Goal: Task Accomplishment & Management: Manage account settings

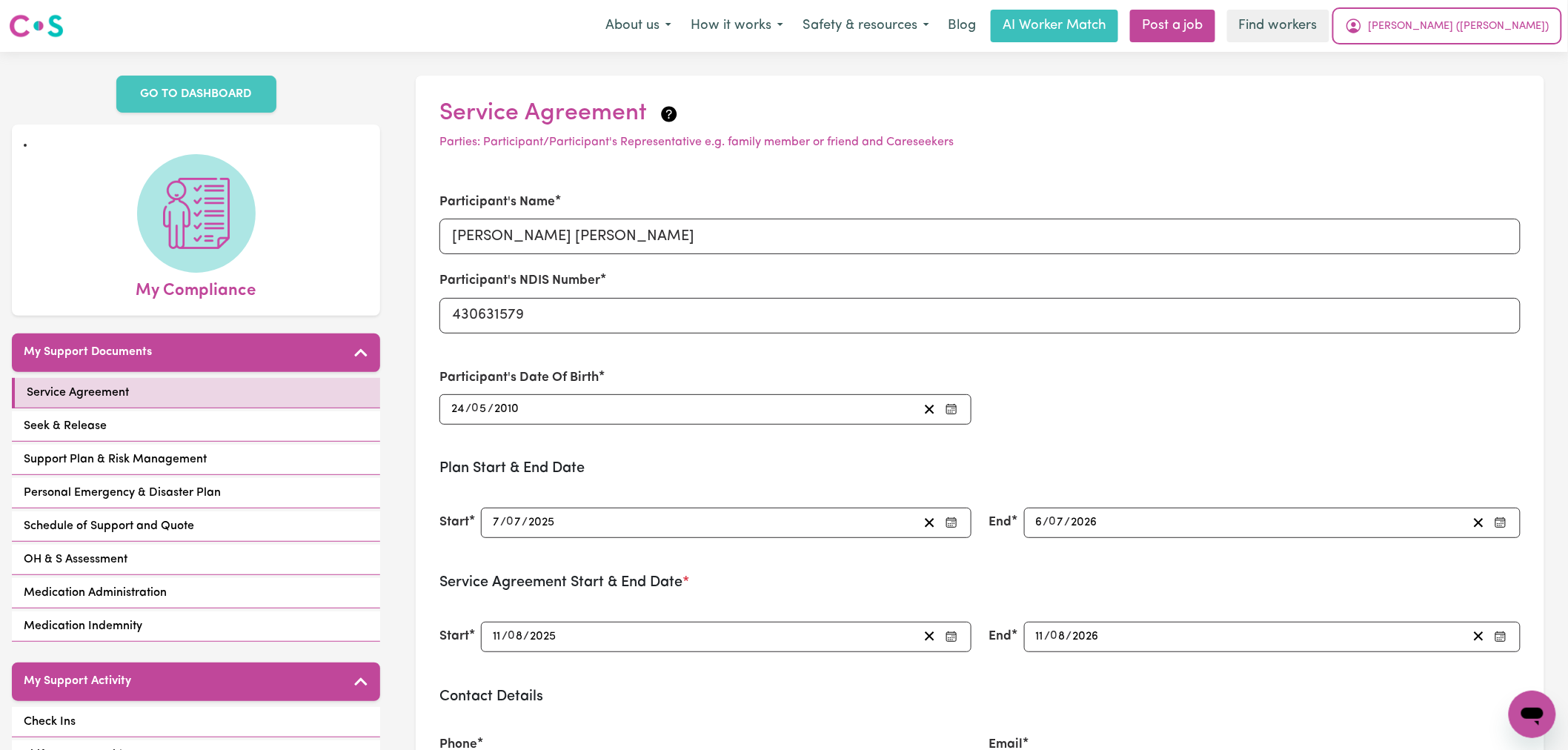
click at [1509, 30] on span "[PERSON_NAME] ([PERSON_NAME])" at bounding box center [1459, 26] width 181 height 16
click at [1509, 49] on link "My Dashboard" at bounding box center [1499, 57] width 117 height 28
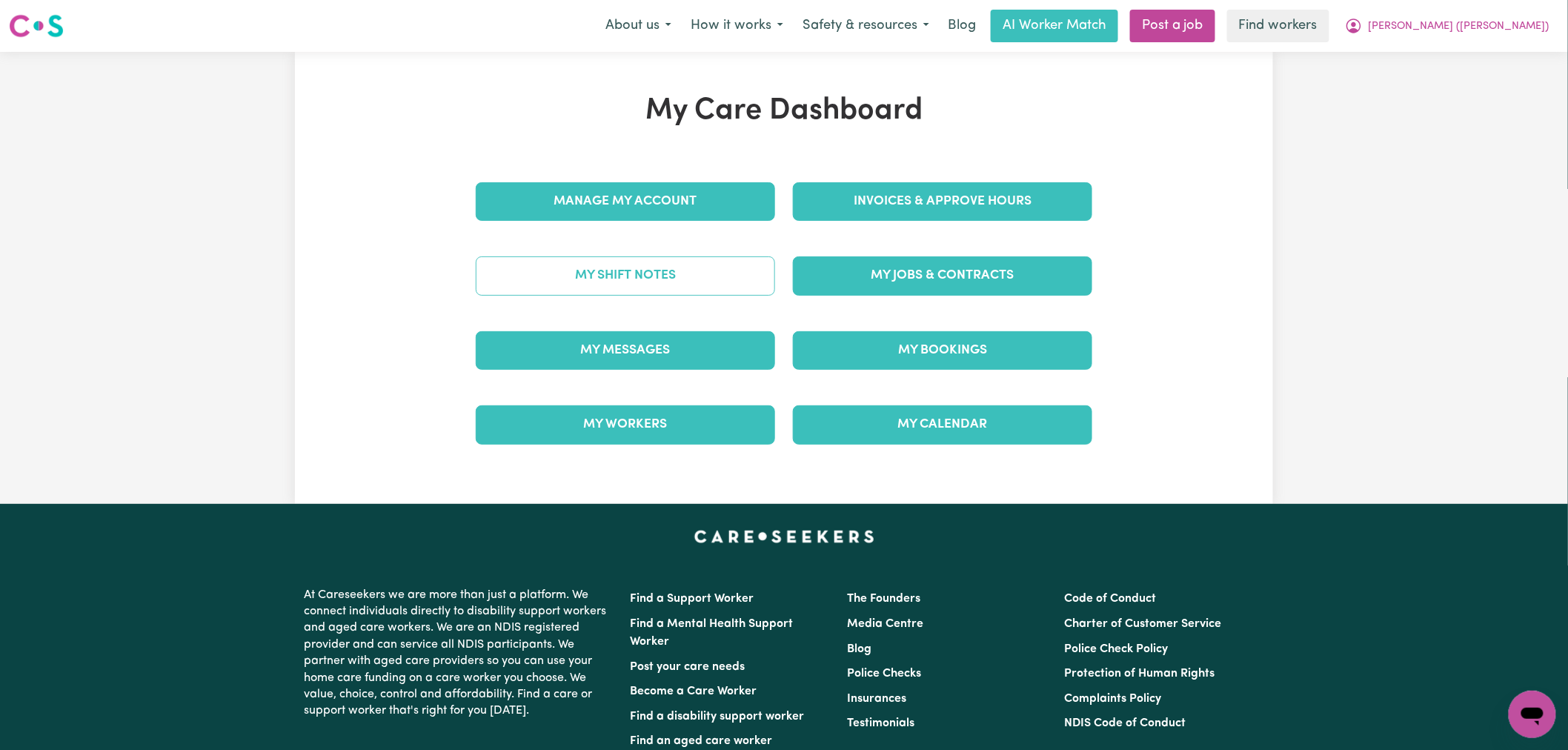
click at [662, 282] on link "My Shift Notes" at bounding box center [625, 275] width 299 height 38
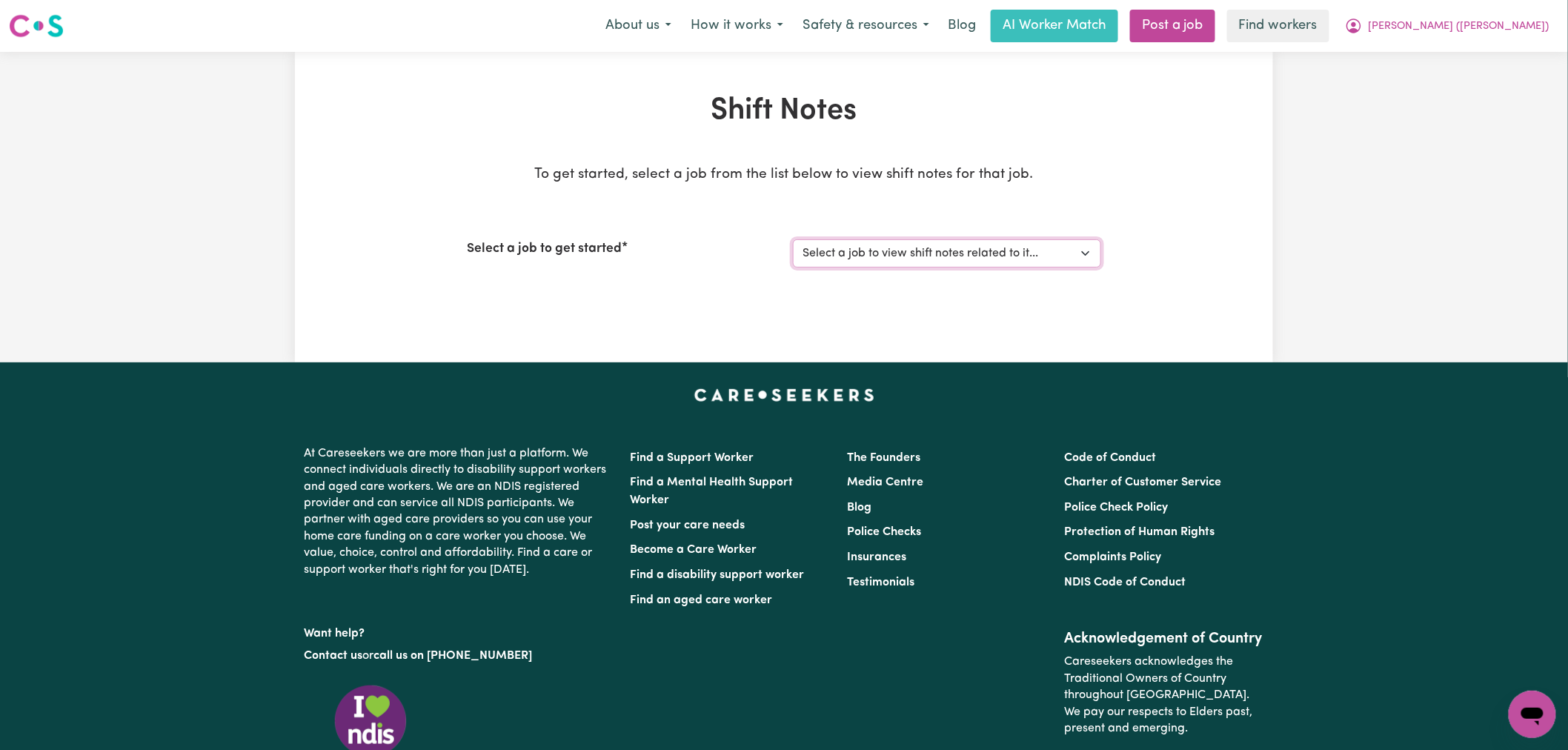
drag, startPoint x: 868, startPoint y: 249, endPoint x: 879, endPoint y: 263, distance: 17.8
click at [868, 249] on select "Select a job to view shift notes related to it... Seeking Experienced Mental He…" at bounding box center [947, 253] width 308 height 28
select select "14860"
click at [793, 240] on select "Select a job to view shift notes related to it... Seeking Experienced Mental He…" at bounding box center [947, 253] width 308 height 28
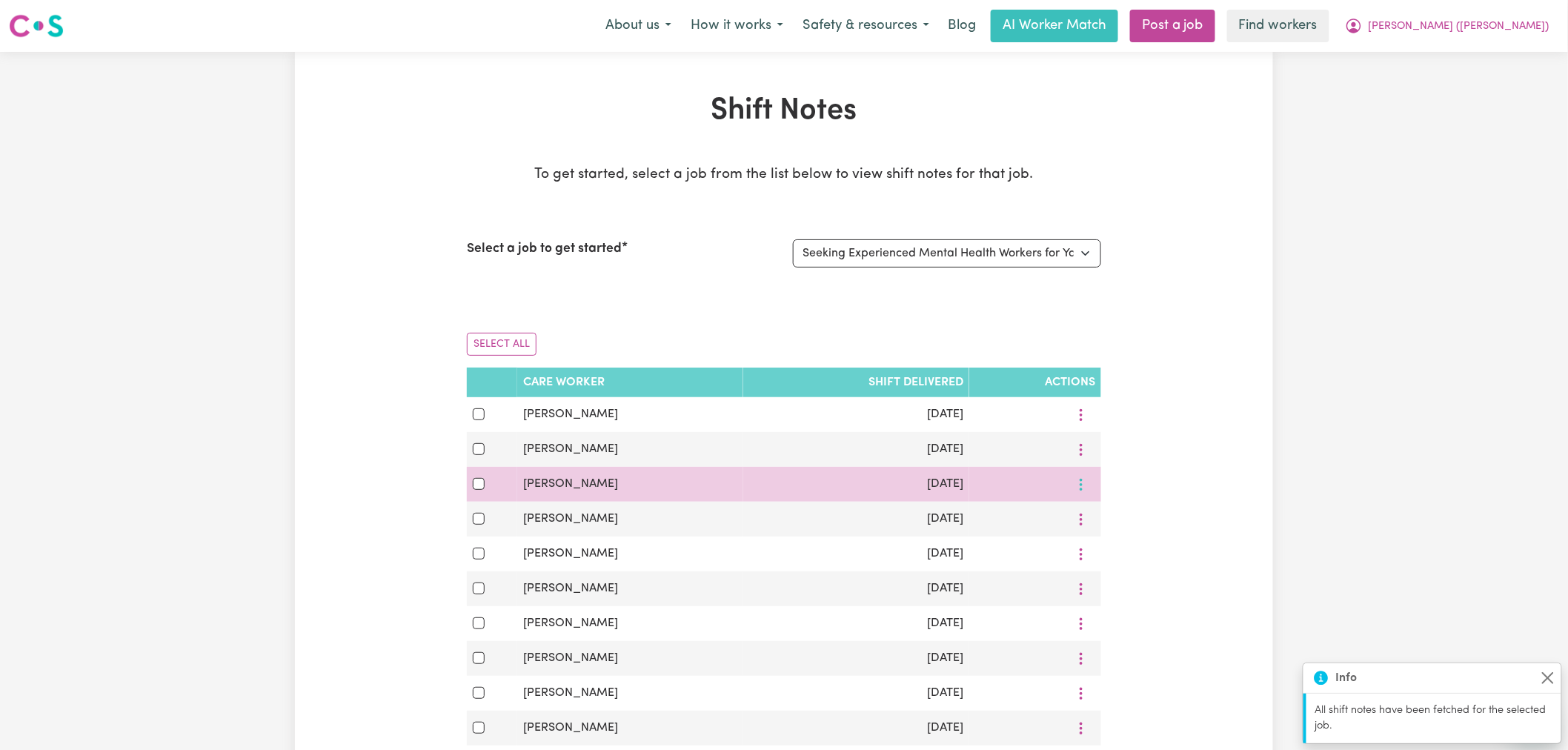
click at [1083, 491] on icon "More options" at bounding box center [1080, 484] width 14 height 14
click at [1112, 517] on span "View Shift Note" at bounding box center [1143, 519] width 81 height 12
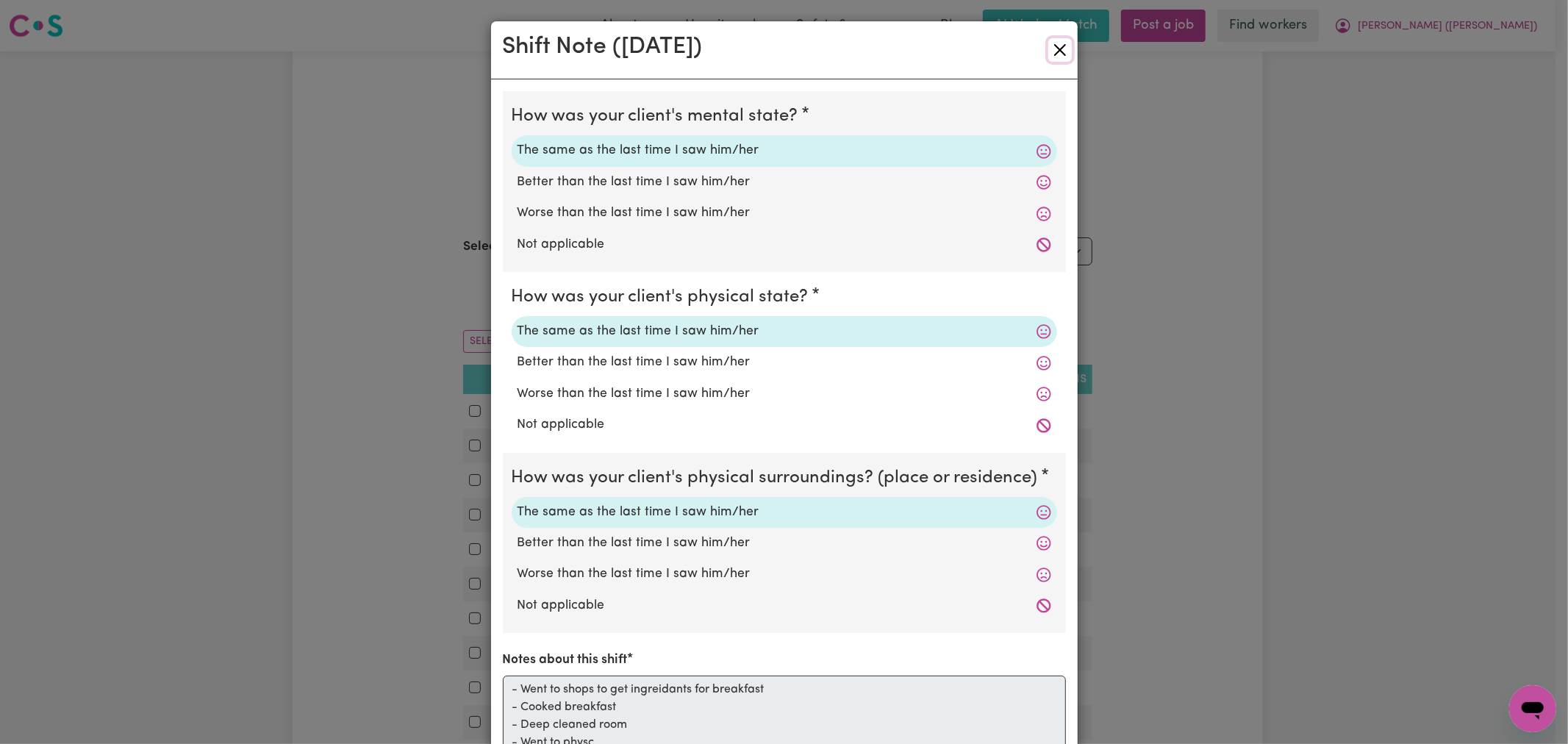
click at [1056, 48] on button "Close" at bounding box center [1060, 49] width 23 height 23
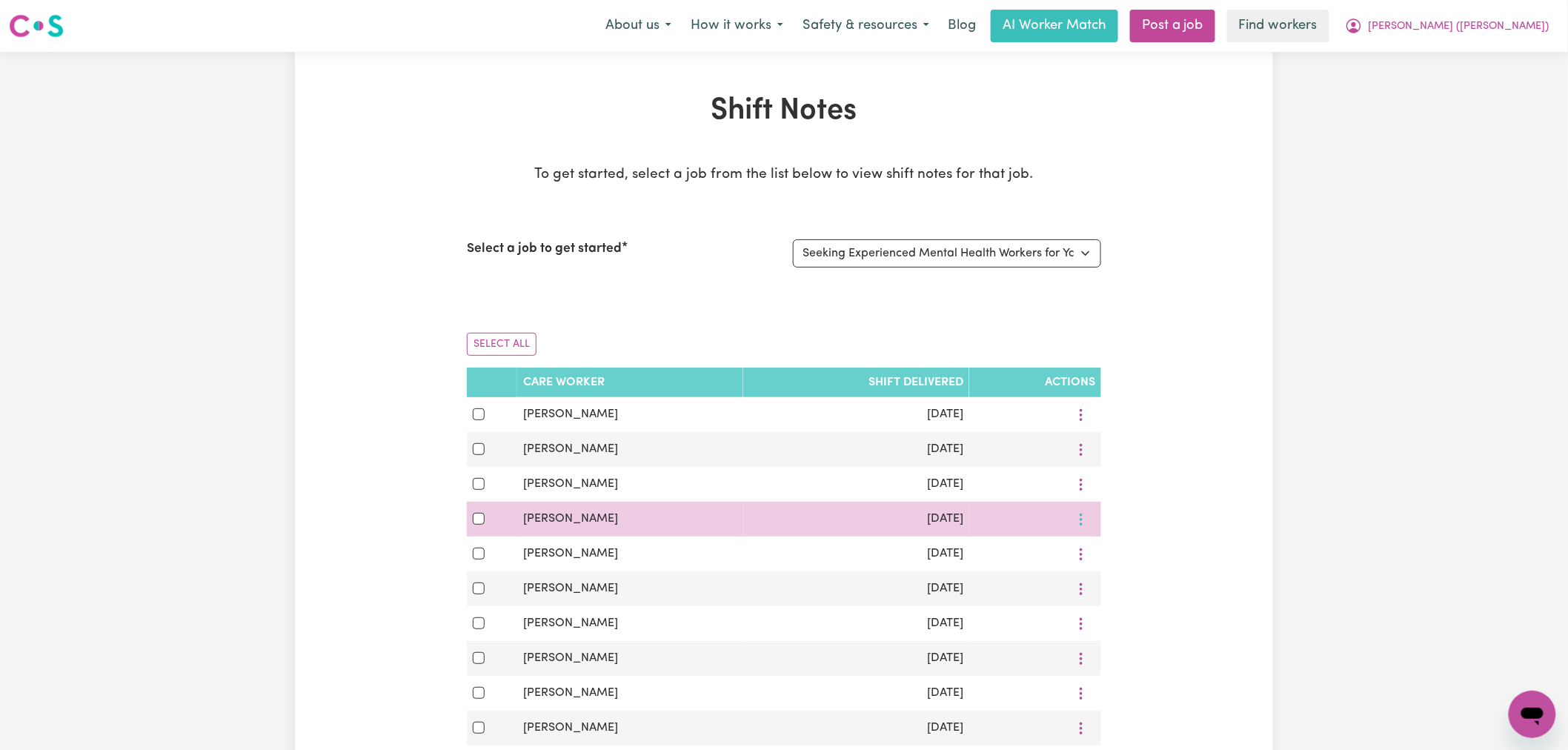
click at [1086, 519] on button "More options" at bounding box center [1080, 519] width 28 height 23
click at [1088, 551] on icon at bounding box center [1091, 554] width 12 height 12
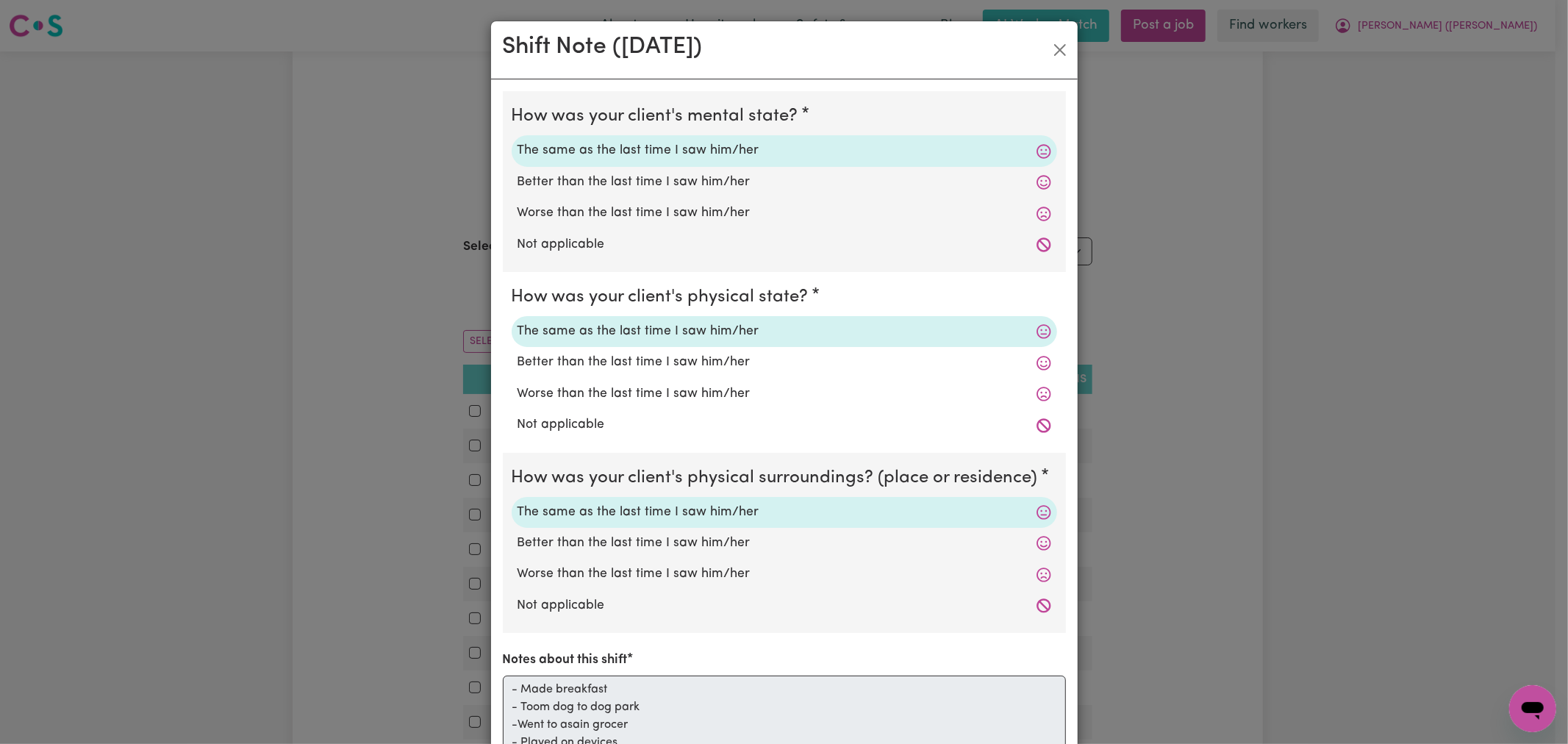
click at [1052, 64] on div "Shift Note ( [DATE] )" at bounding box center [784, 50] width 587 height 58
click at [1050, 57] on button "Close" at bounding box center [1060, 49] width 23 height 23
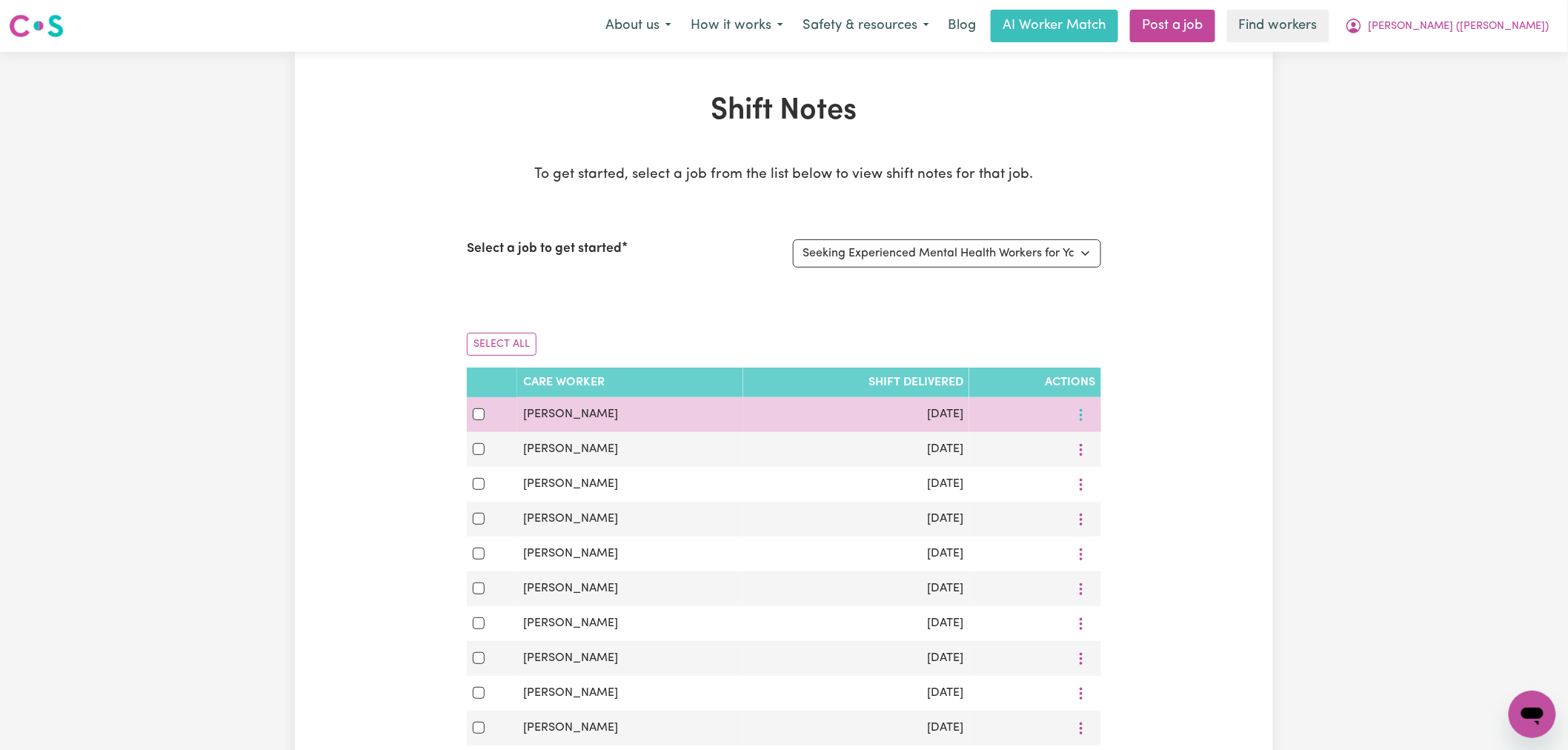
click at [1080, 421] on icon "More options" at bounding box center [1080, 414] width 14 height 14
click at [1100, 458] on link "View Shift Note" at bounding box center [1134, 449] width 122 height 30
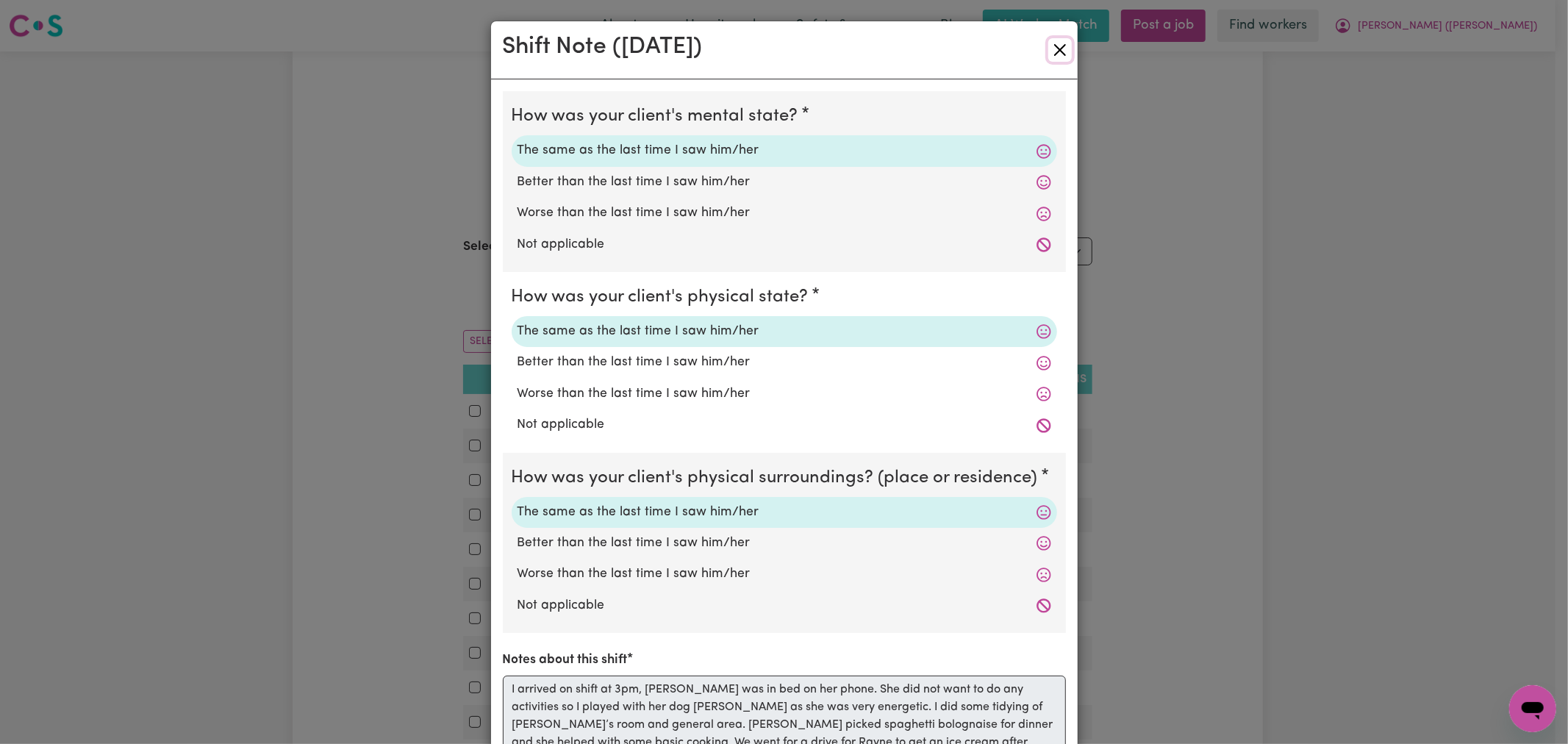
click at [1056, 53] on button "Close" at bounding box center [1060, 49] width 23 height 23
